Goal: Task Accomplishment & Management: Use online tool/utility

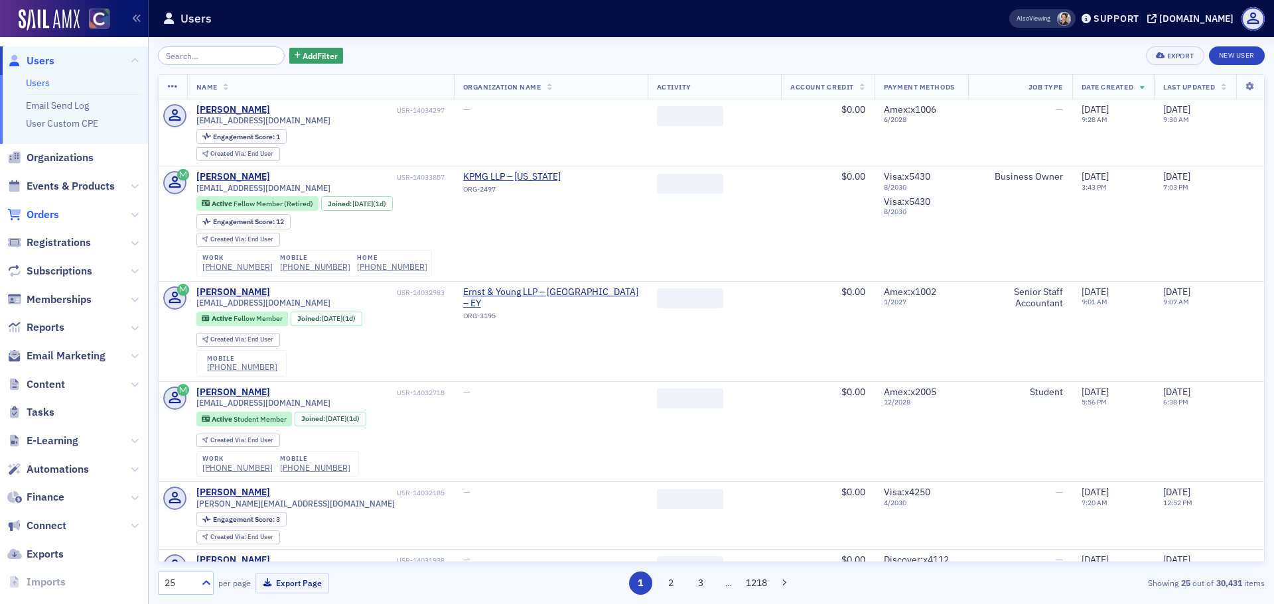
click at [27, 213] on span "Orders" at bounding box center [43, 215] width 33 height 15
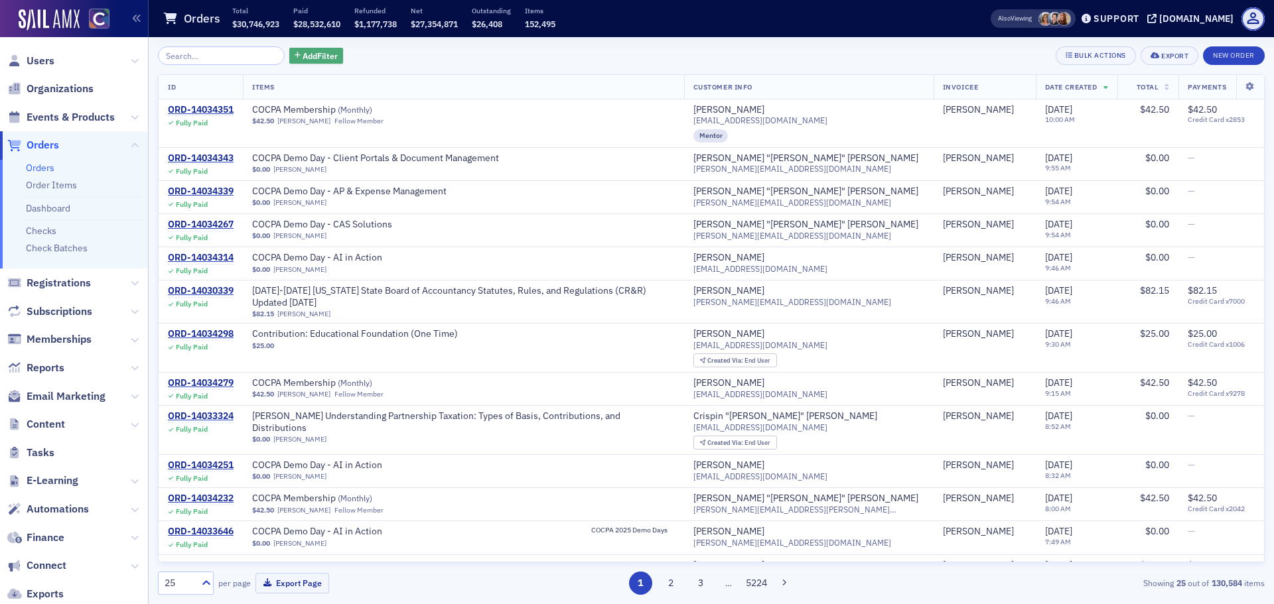
drag, startPoint x: 303, startPoint y: 61, endPoint x: 303, endPoint y: 68, distance: 7.3
click at [303, 66] on div "Add Filter Bulk Actions Export New Order ID Items Customer Info Invoicee Date C…" at bounding box center [711, 320] width 1106 height 549
click at [308, 56] on span "Add Filter" at bounding box center [319, 56] width 35 height 12
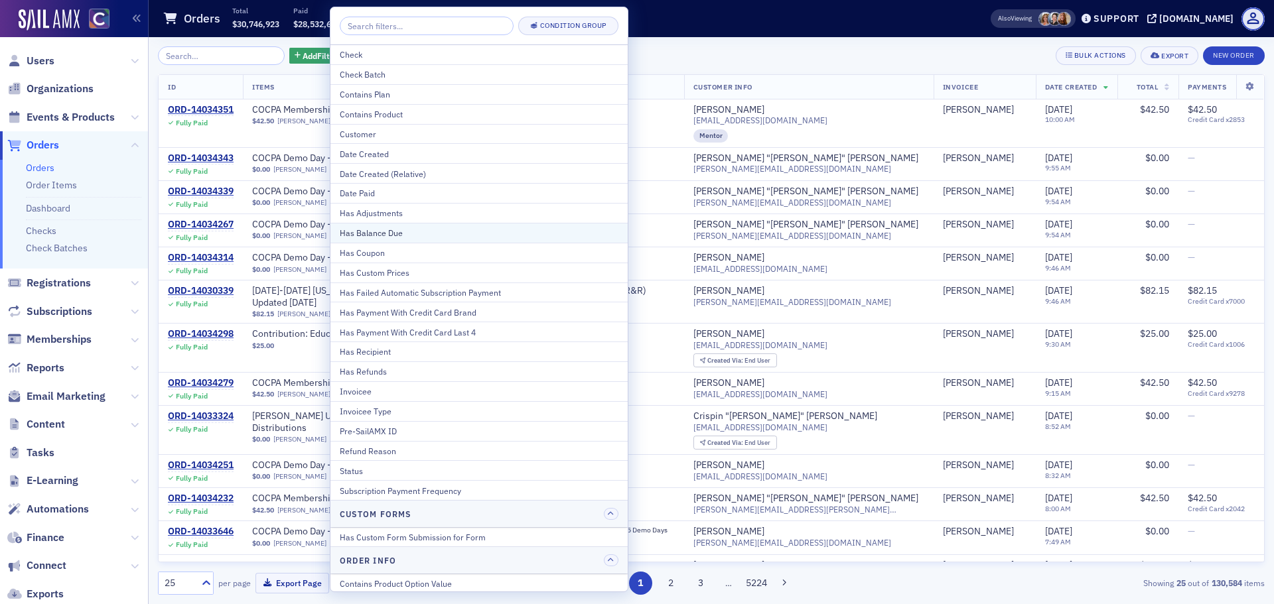
click at [389, 231] on div "Has Balance Due" at bounding box center [479, 233] width 279 height 12
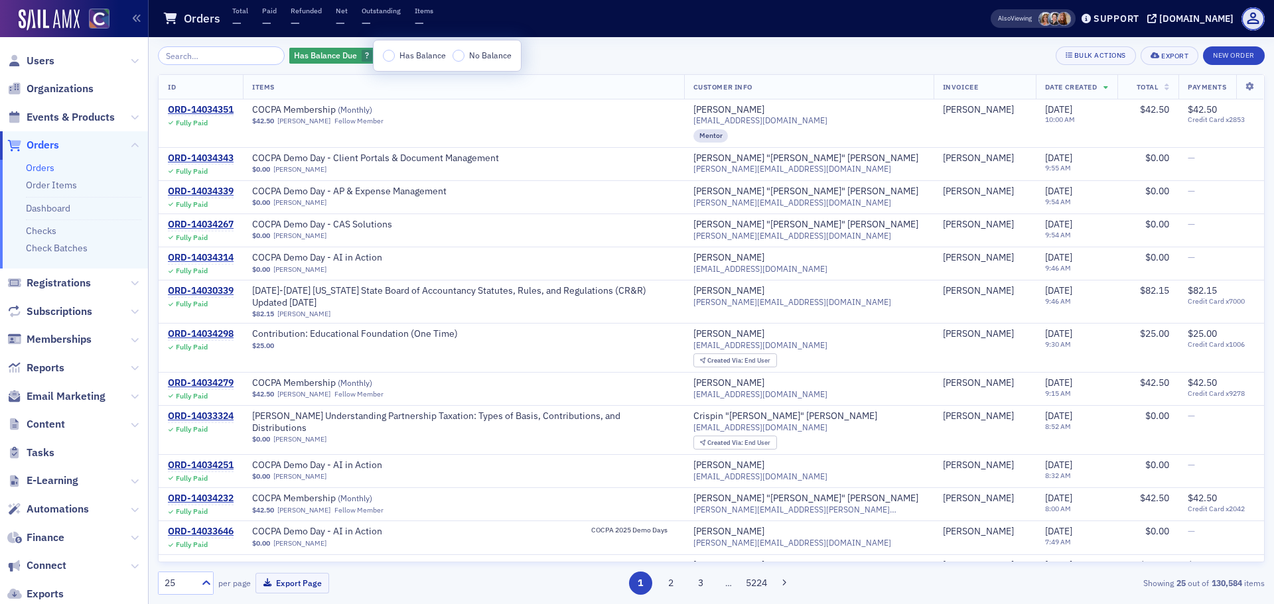
click at [385, 50] on label "Has Balance" at bounding box center [414, 56] width 63 height 12
click at [385, 50] on input "Has Balance" at bounding box center [389, 56] width 12 height 12
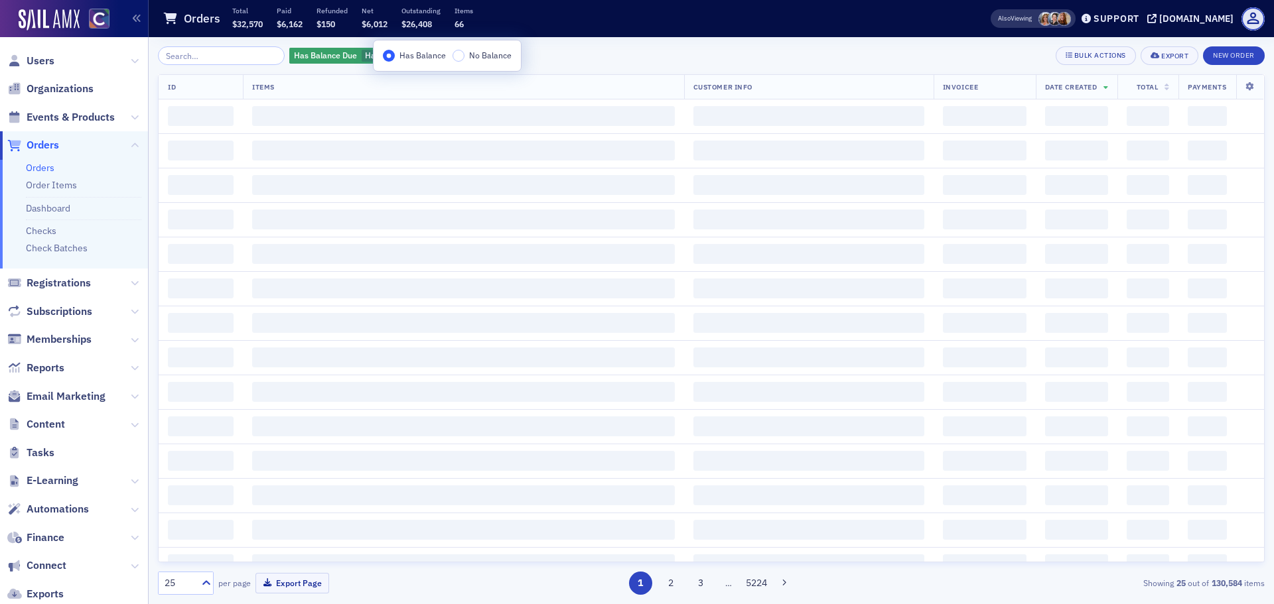
click at [602, 51] on div "Has Balance Due Has Balance Add Filter Bulk Actions Export New Order" at bounding box center [711, 55] width 1106 height 19
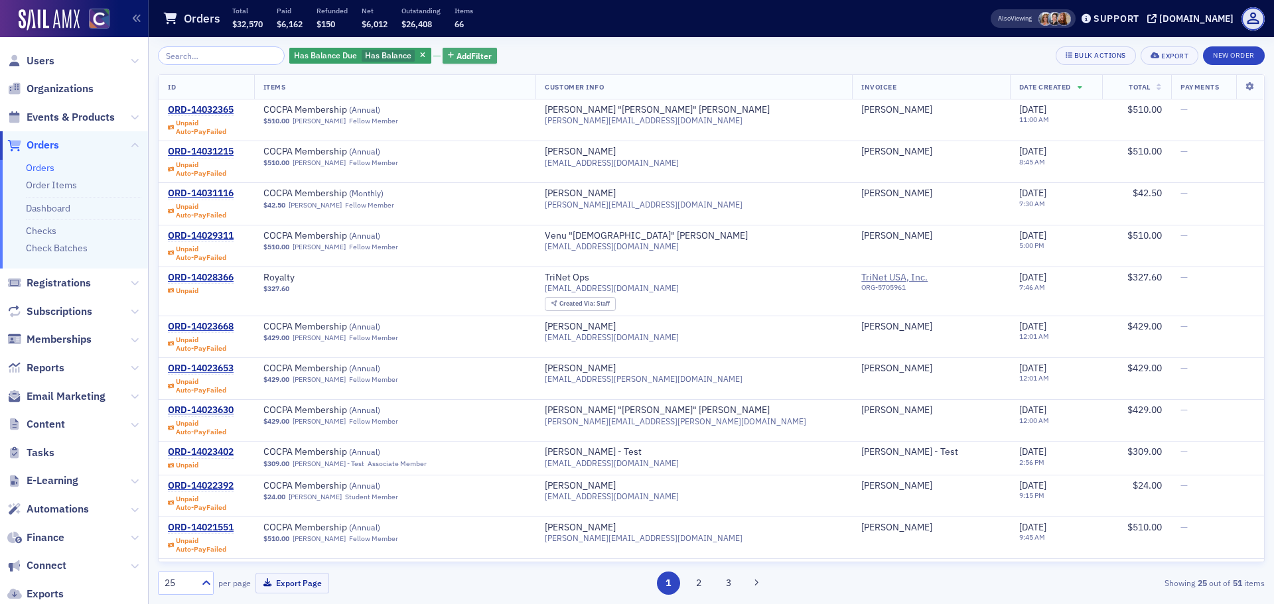
click at [456, 56] on span "Add Filter" at bounding box center [473, 56] width 35 height 12
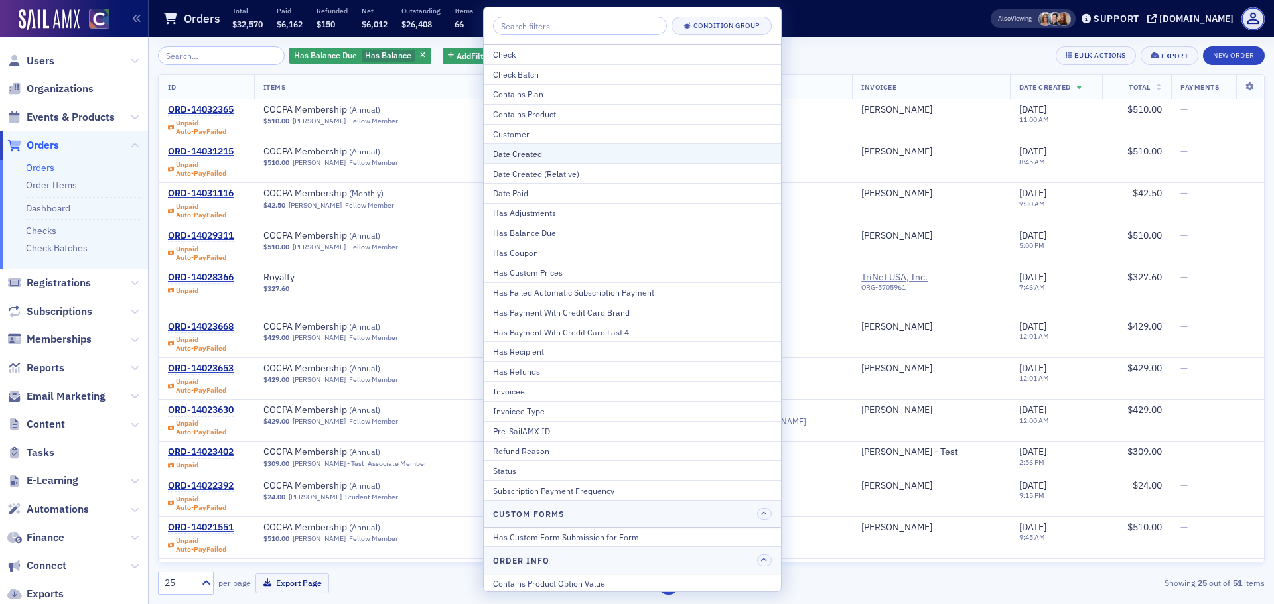
click at [563, 153] on div "Date Created" at bounding box center [632, 154] width 279 height 12
select select "8"
select select "2025"
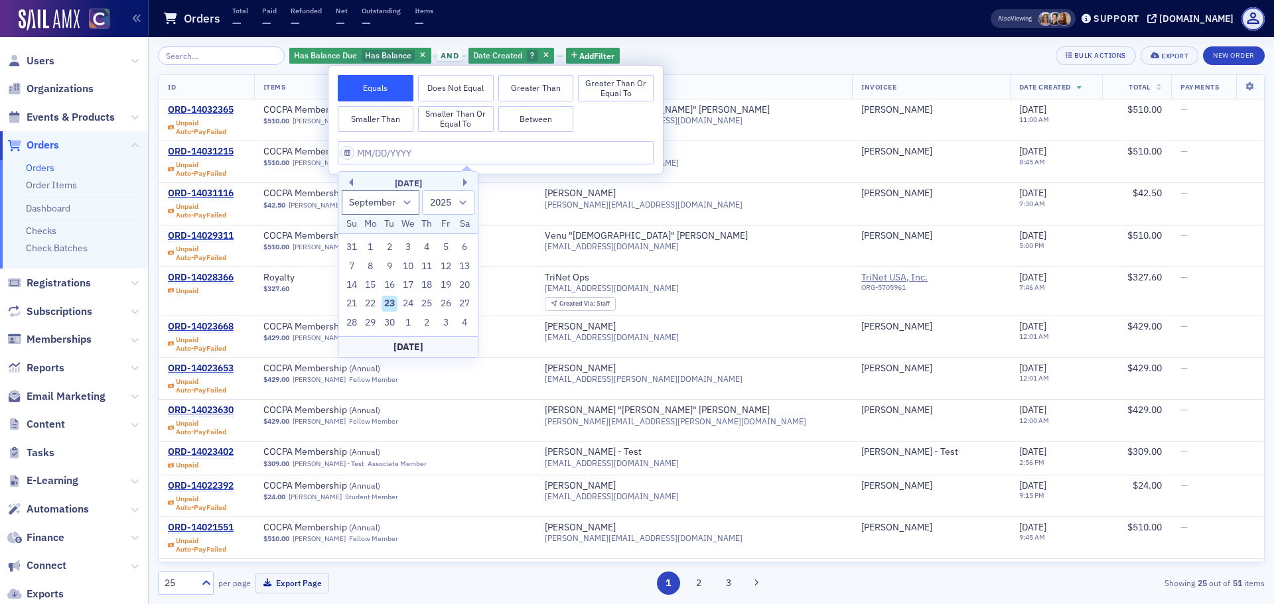
click at [354, 179] on div "[DATE]" at bounding box center [407, 183] width 139 height 13
click at [352, 180] on button "Previous Month" at bounding box center [349, 182] width 8 height 8
click at [354, 181] on div "[DATE]" at bounding box center [407, 183] width 139 height 13
click at [350, 184] on button "Previous Month" at bounding box center [349, 182] width 8 height 8
click at [350, 182] on button "Previous Month" at bounding box center [349, 182] width 8 height 8
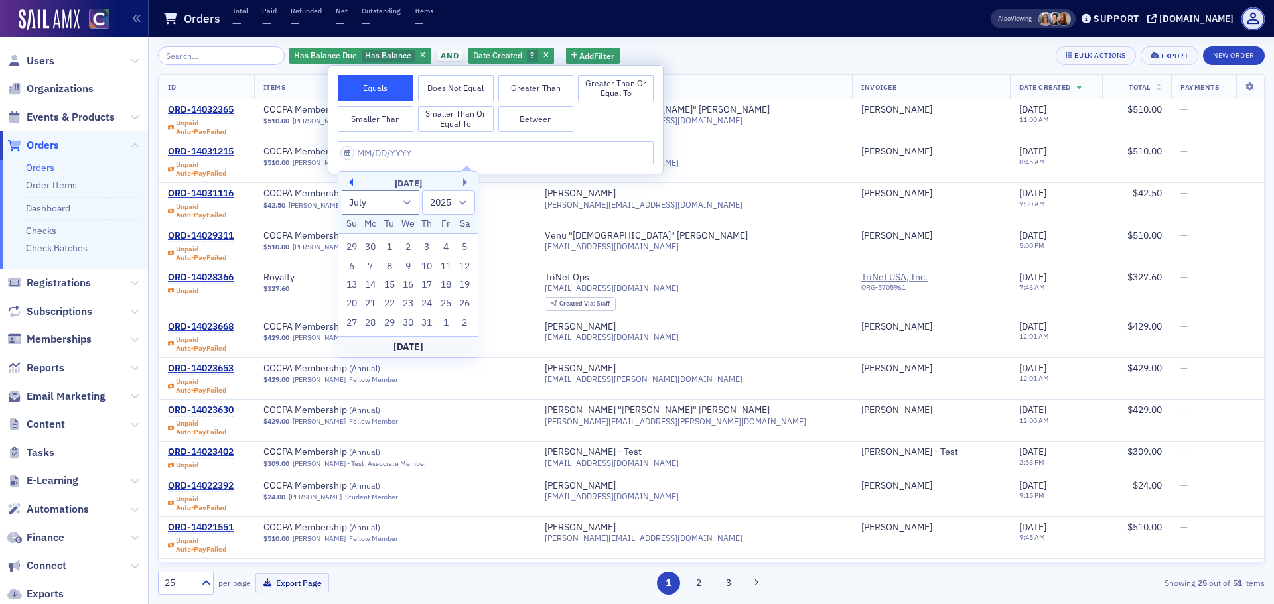
select select "5"
click at [373, 300] on div "23" at bounding box center [370, 304] width 16 height 16
type input "[DATE]"
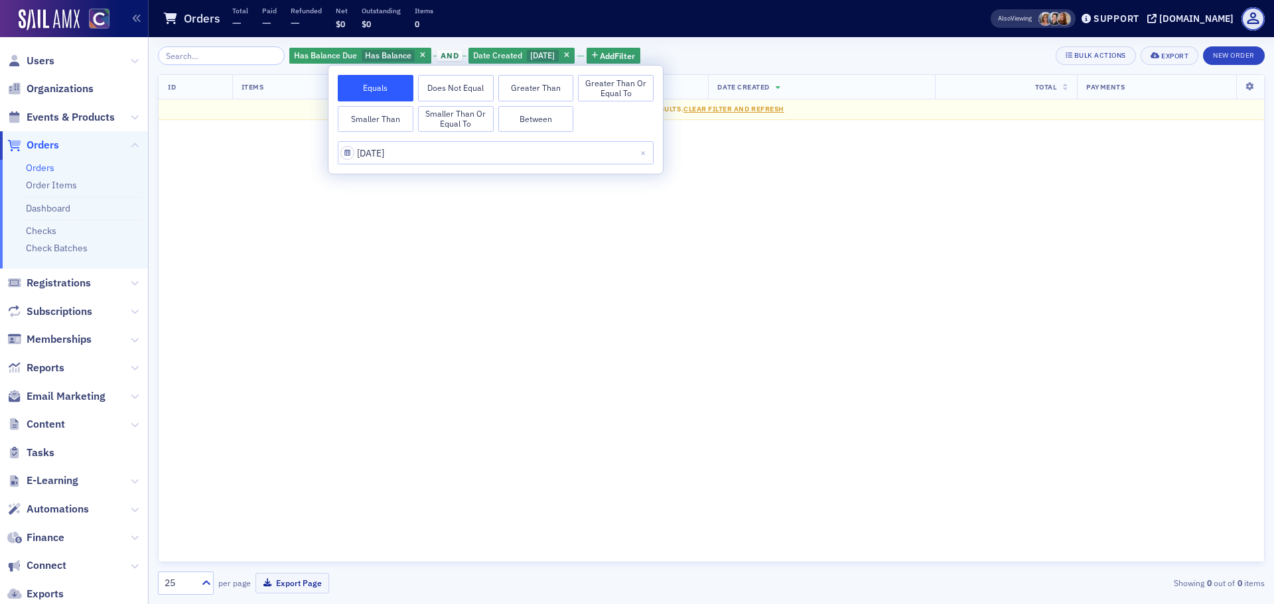
click at [759, 48] on div "Has Balance Due Has Balance and Date Created [DATE] Add Filter Bulk Actions Exp…" at bounding box center [711, 55] width 1106 height 19
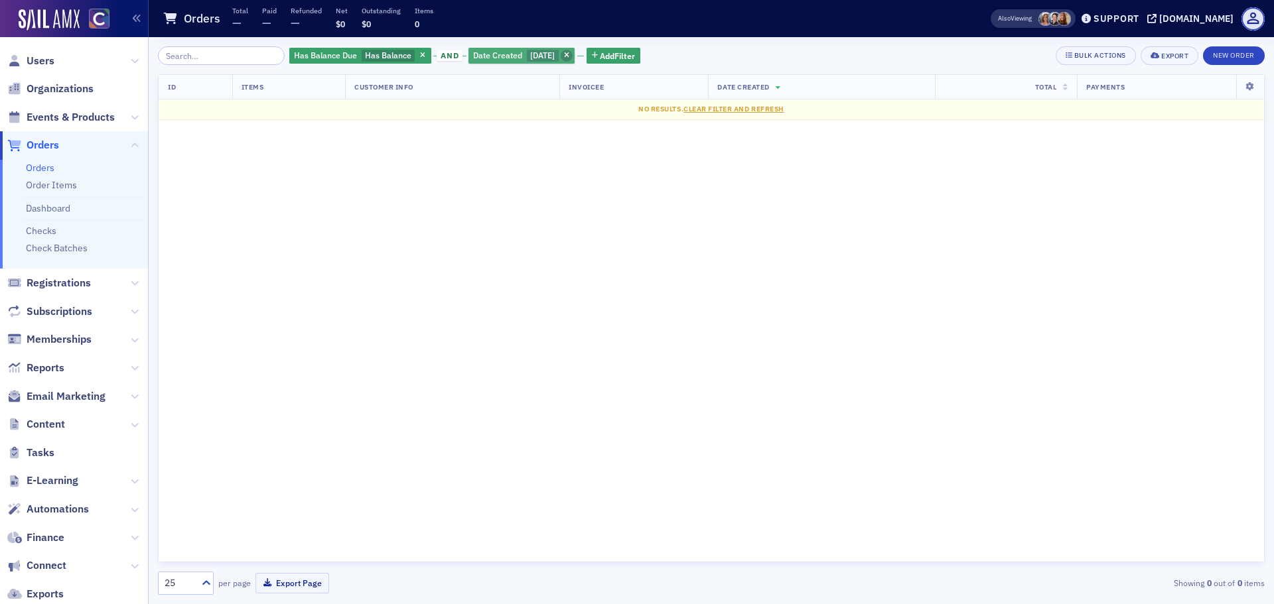
click at [564, 56] on icon "button" at bounding box center [566, 55] width 5 height 7
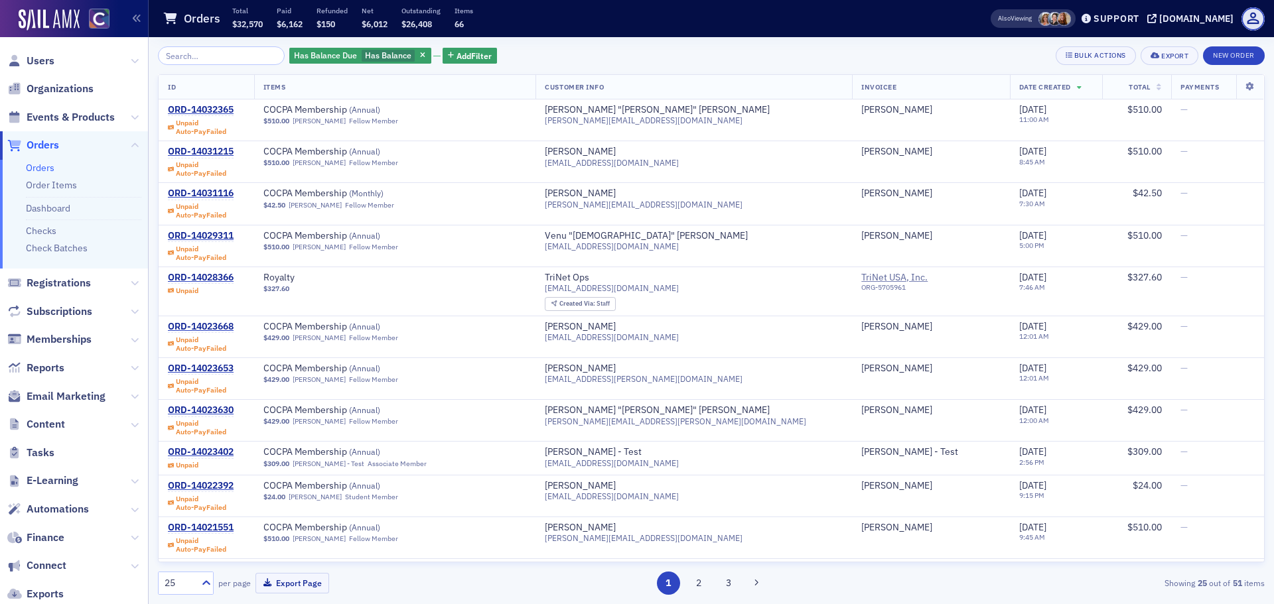
click at [1024, 84] on th "Date Created" at bounding box center [1056, 87] width 92 height 25
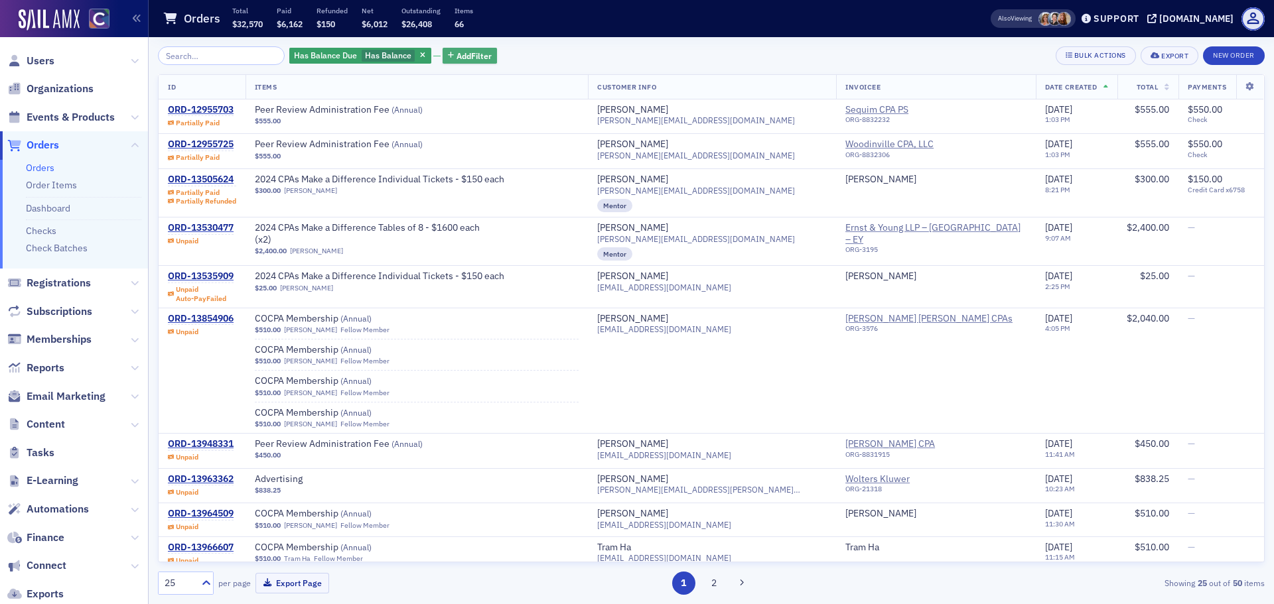
click at [460, 64] on button "Add Filter" at bounding box center [469, 56] width 54 height 17
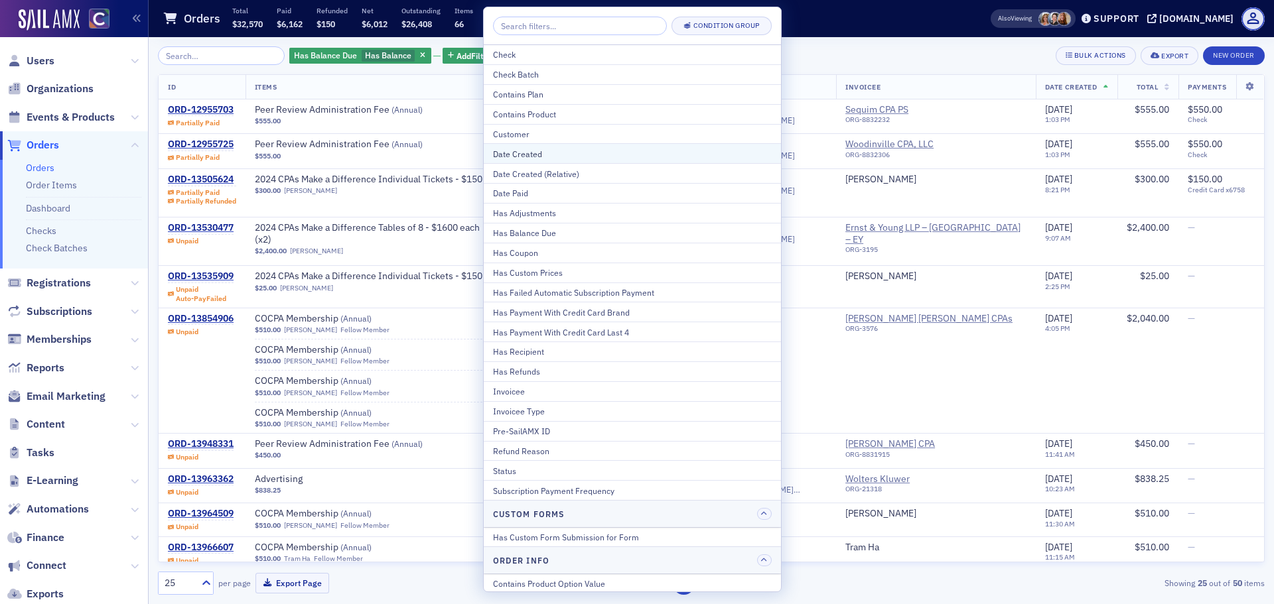
click at [553, 151] on div "Date Created" at bounding box center [632, 154] width 279 height 12
select select "8"
select select "2025"
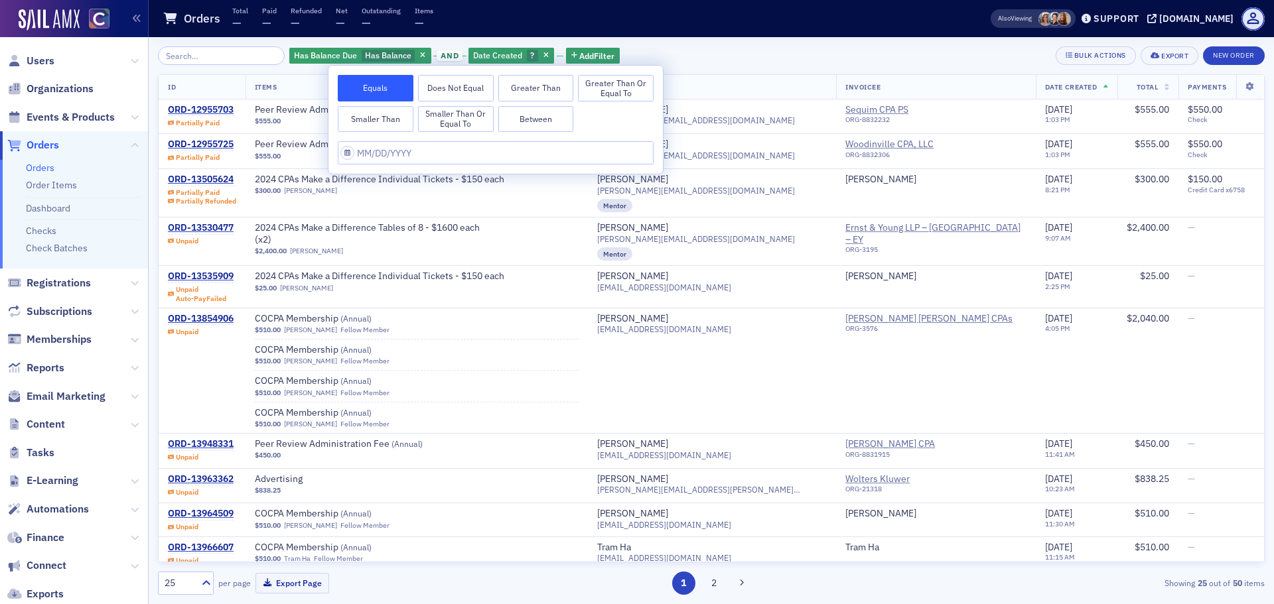
click at [379, 119] on button "Smaller Than" at bounding box center [376, 119] width 76 height 27
select select "8"
select select "2025"
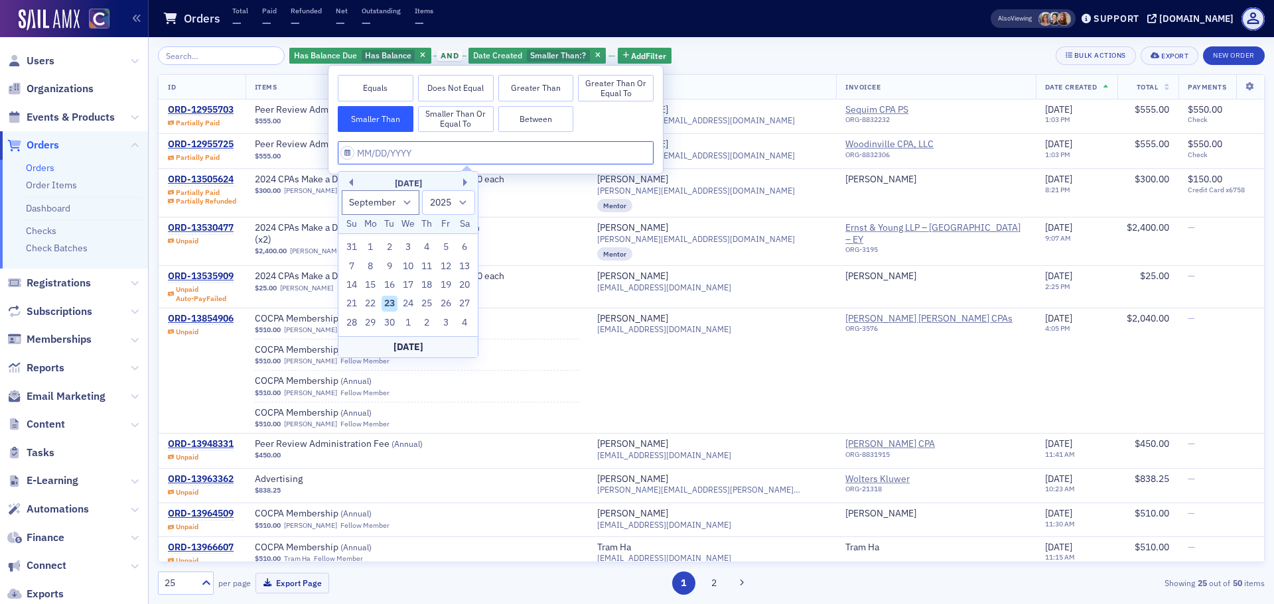
click at [373, 154] on input "text" at bounding box center [496, 152] width 316 height 23
click at [354, 184] on div "[DATE]" at bounding box center [407, 183] width 139 height 13
click at [352, 184] on div "Previous Month Next Month [DATE] January February March April May June July Aug…" at bounding box center [408, 264] width 141 height 187
click at [342, 181] on div "[DATE]" at bounding box center [407, 183] width 139 height 13
click at [349, 182] on button "Previous Month" at bounding box center [349, 182] width 8 height 8
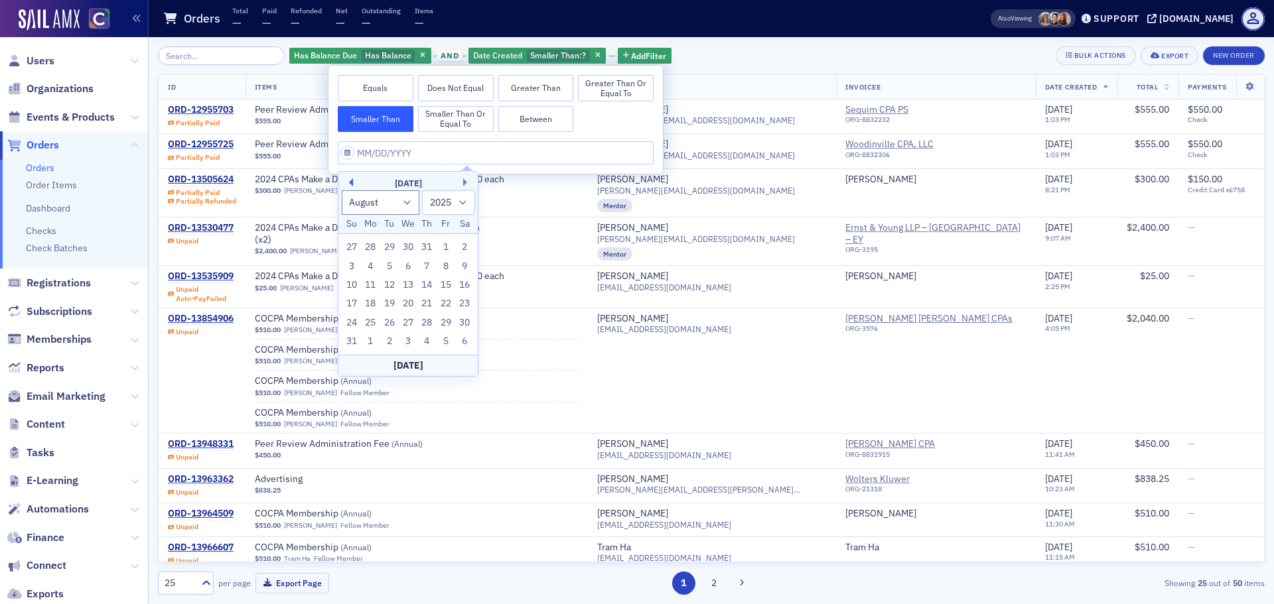
click at [349, 182] on button "Previous Month" at bounding box center [349, 182] width 8 height 8
select select "5"
click at [374, 306] on div "23" at bounding box center [370, 304] width 16 height 16
type input "[DATE]"
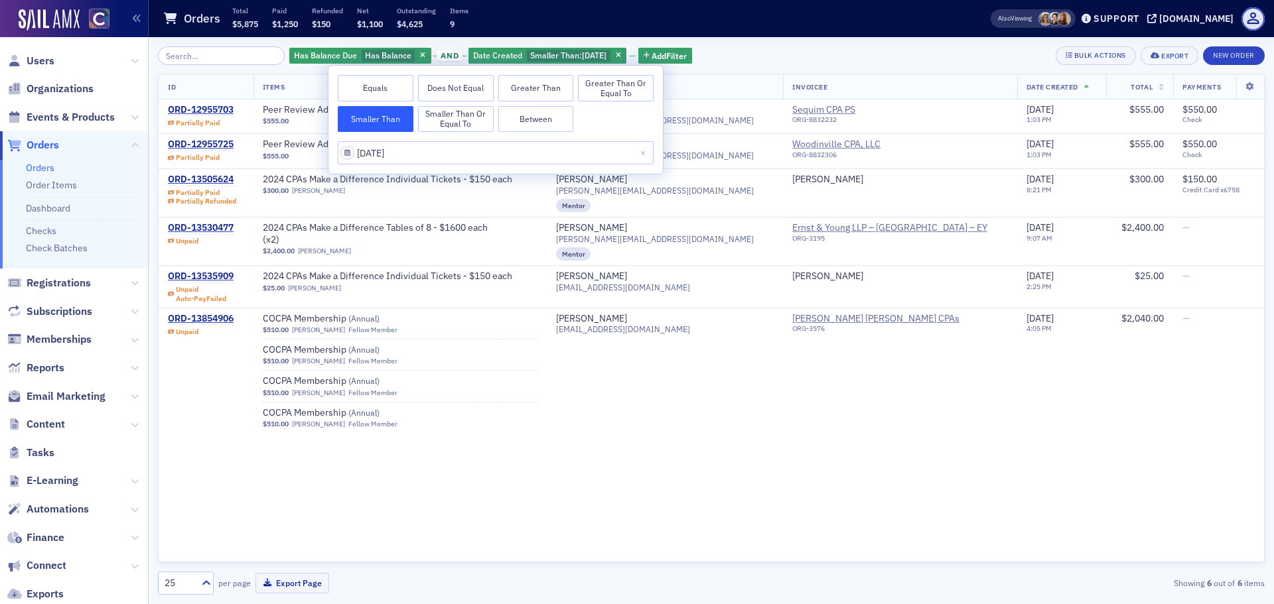
click at [781, 56] on div "Has Balance Due Has Balance and Date Created Smaller Than : [DATE] Add Filter B…" at bounding box center [711, 55] width 1106 height 19
